Goal: Check status

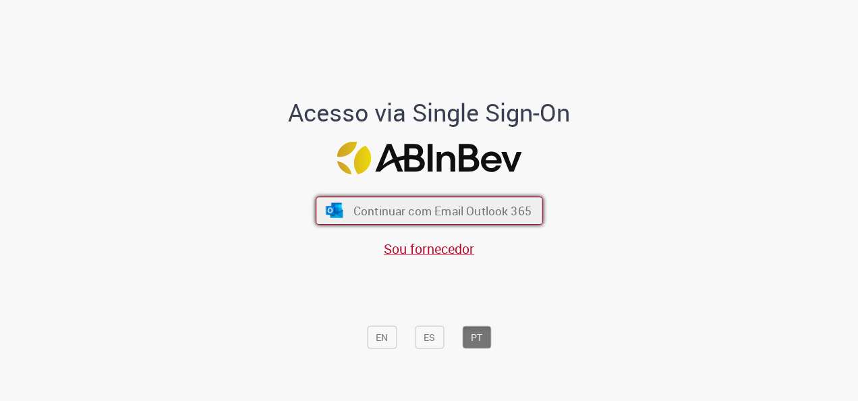
click at [391, 220] on button "Continuar com Email Outlook 365" at bounding box center [429, 210] width 227 height 28
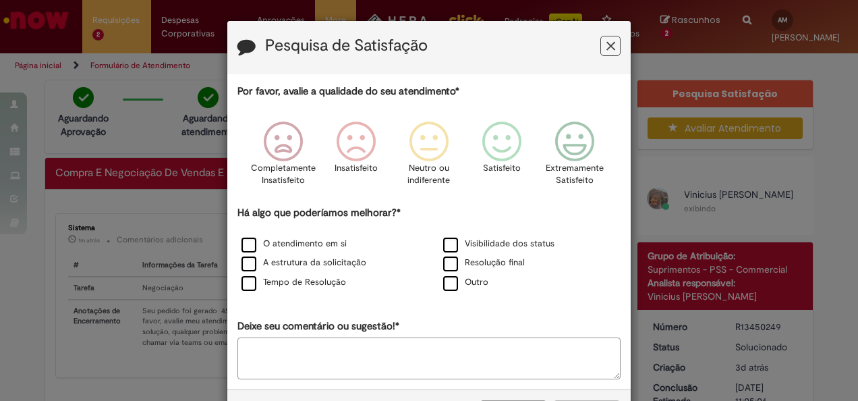
click at [617, 51] on div "Pesquisa de Satisfação" at bounding box center [429, 47] width 404 height 53
click at [607, 51] on icon "Feedback" at bounding box center [611, 46] width 9 height 14
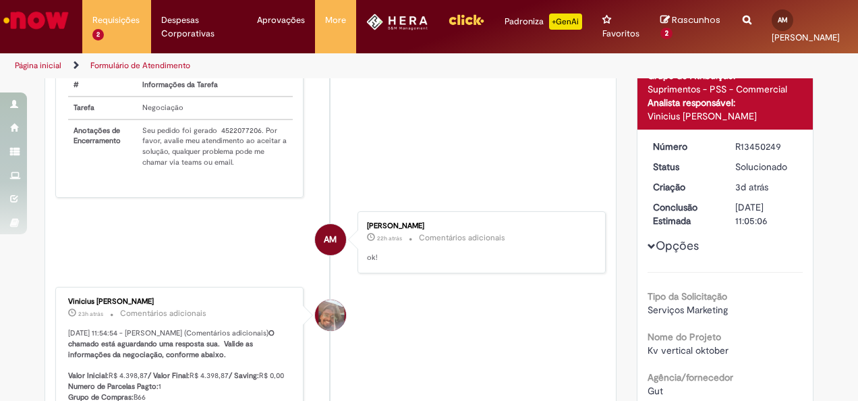
scroll to position [181, 0]
drag, startPoint x: 135, startPoint y: 139, endPoint x: 255, endPoint y: 136, distance: 120.2
click at [255, 136] on td "Seu pedido foi gerado 4522077206. Por favor, avalie meu atendimento ao aceitar …" at bounding box center [215, 146] width 156 height 54
copy td "Seu pedido foi gerado 4522077206."
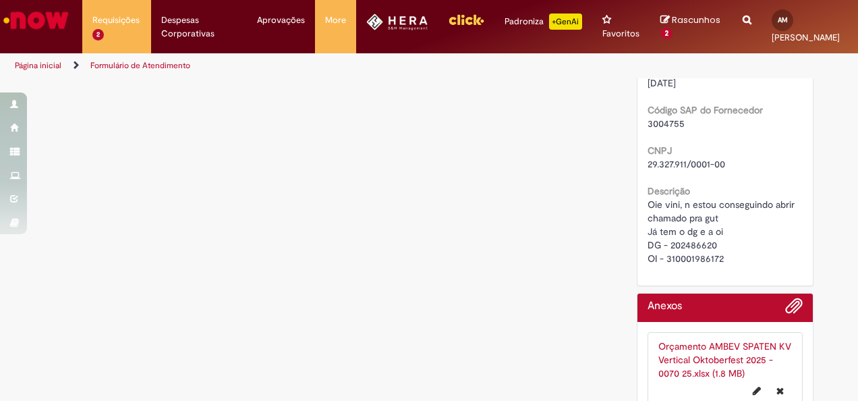
scroll to position [1000, 0]
